Goal: Information Seeking & Learning: Learn about a topic

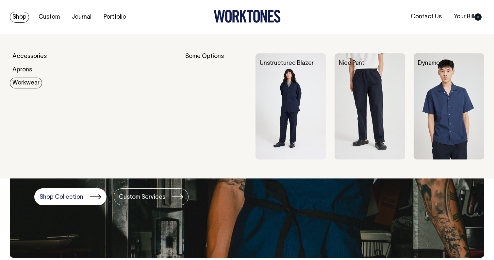
click at [28, 81] on link "Workwear" at bounding box center [26, 82] width 32 height 11
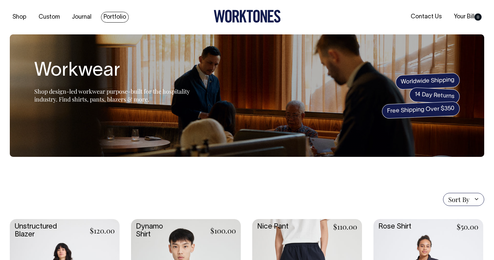
click at [118, 16] on link "Portfolio" at bounding box center [115, 17] width 28 height 11
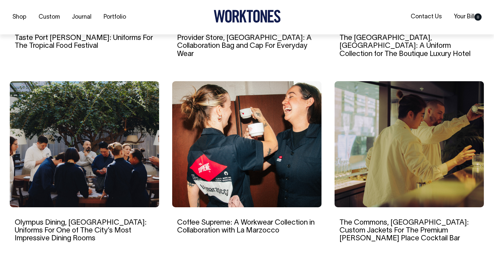
scroll to position [570, 0]
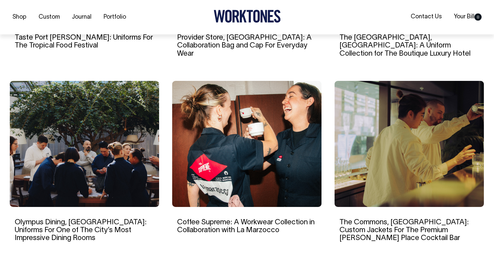
click at [93, 150] on img at bounding box center [84, 144] width 149 height 126
click at [377, 163] on img at bounding box center [409, 144] width 149 height 126
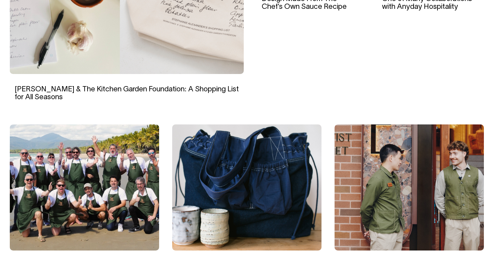
scroll to position [342, 0]
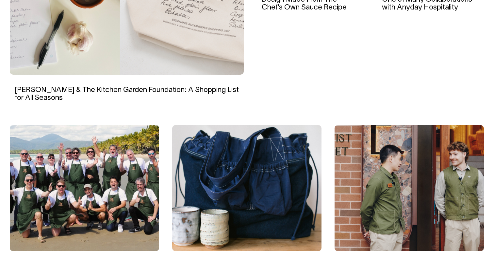
click at [414, 187] on img at bounding box center [409, 188] width 149 height 126
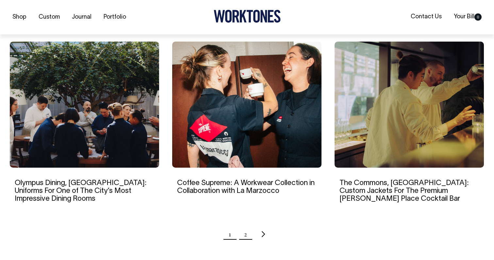
scroll to position [610, 0]
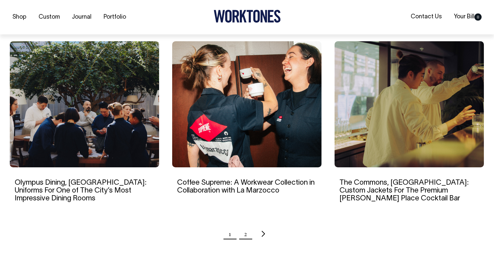
click at [245, 225] on link "2" at bounding box center [245, 233] width 3 height 16
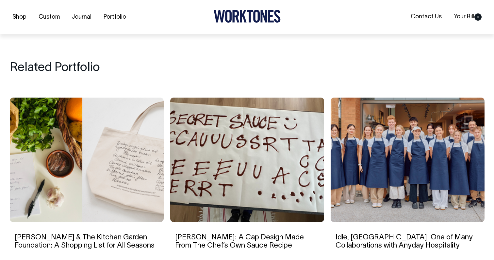
scroll to position [2837, 0]
click at [409, 137] on img at bounding box center [408, 159] width 154 height 124
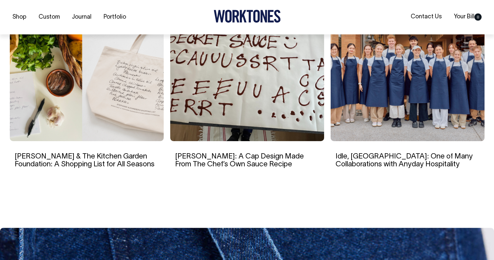
scroll to position [4006, 0]
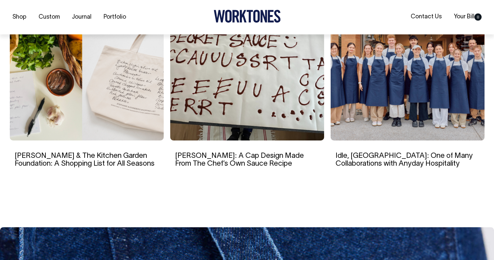
click at [409, 90] on img at bounding box center [408, 78] width 154 height 124
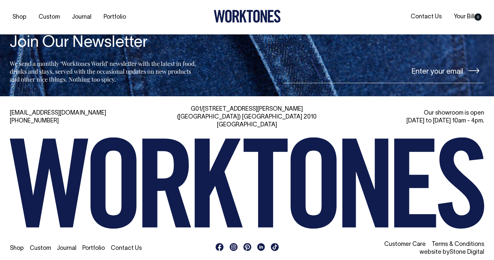
scroll to position [3523, 0]
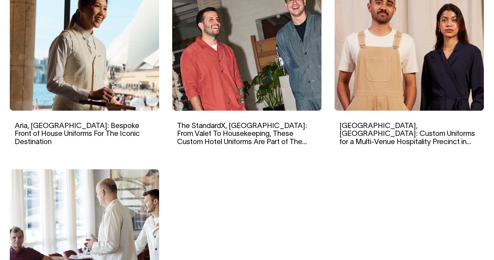
scroll to position [481, 0]
click at [443, 80] on img at bounding box center [409, 48] width 149 height 126
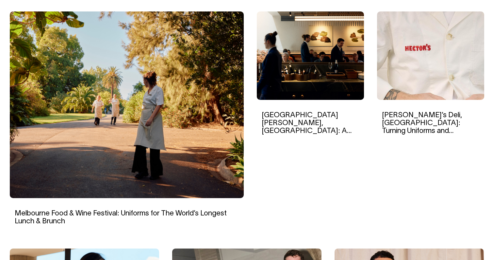
scroll to position [218, 0]
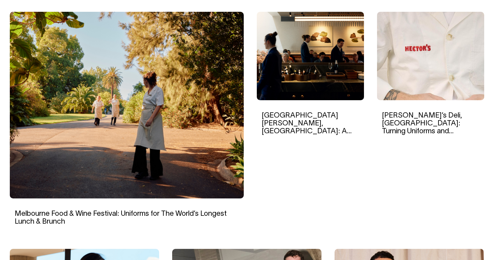
click at [323, 56] on img at bounding box center [310, 56] width 107 height 88
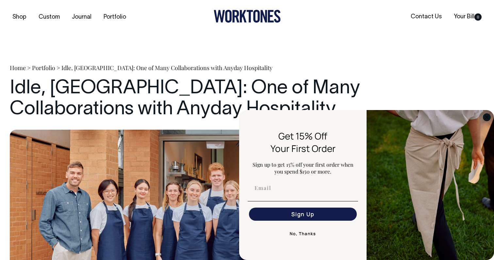
click at [486, 115] on circle "Close dialog" at bounding box center [487, 117] width 8 height 8
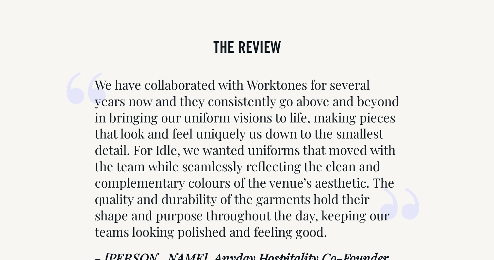
scroll to position [2639, 0]
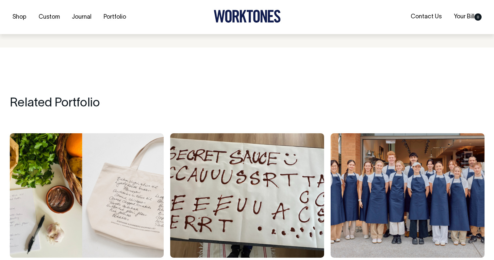
scroll to position [4266, 0]
